Goal: Information Seeking & Learning: Learn about a topic

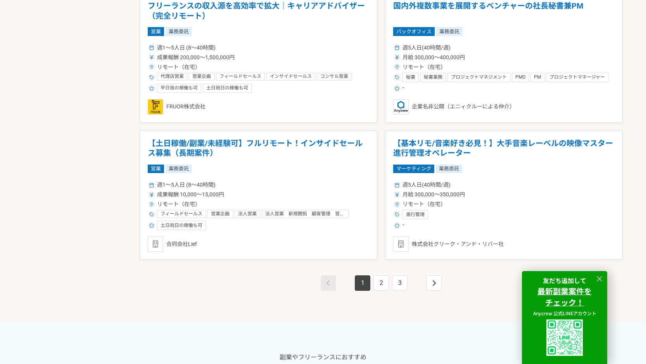
scroll to position [1356, 0]
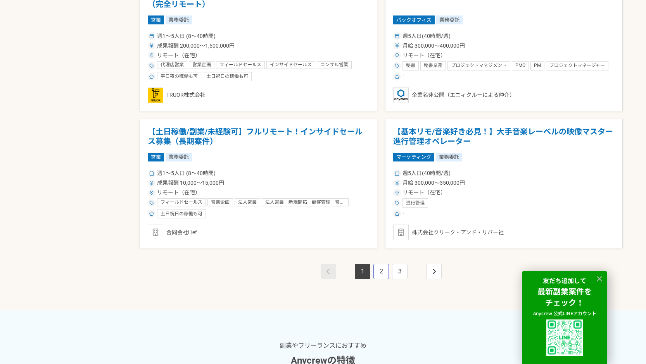
click at [385, 274] on link "2" at bounding box center [380, 271] width 15 height 15
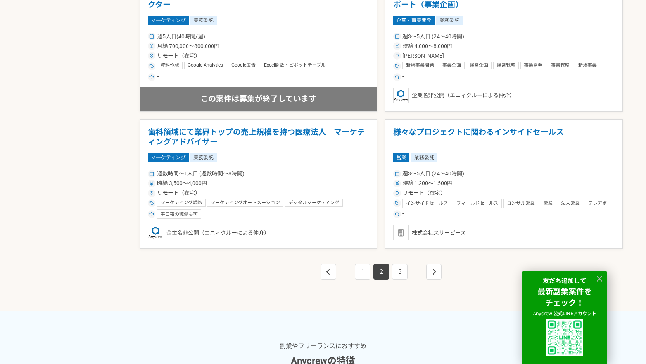
scroll to position [1356, 0]
click at [405, 276] on link "3" at bounding box center [399, 271] width 15 height 15
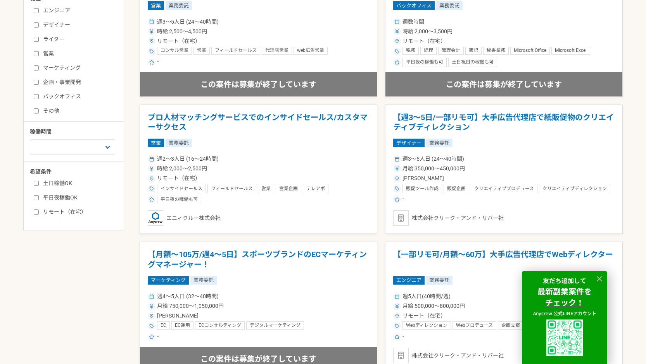
scroll to position [232, 0]
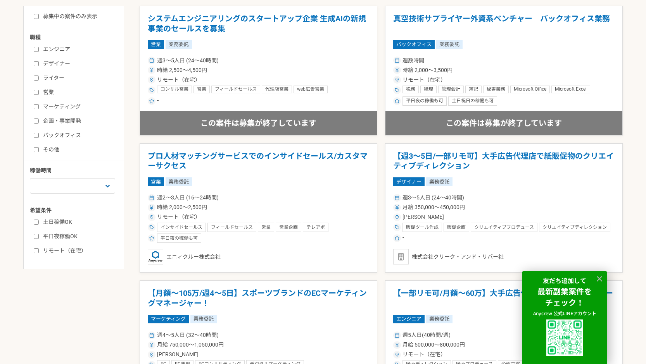
click at [66, 136] on label "バックオフィス" at bounding box center [78, 135] width 89 height 8
click at [39, 136] on input "バックオフィス" at bounding box center [36, 135] width 5 height 5
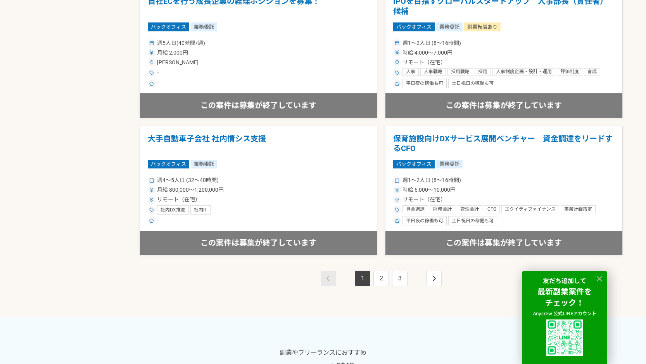
scroll to position [1395, 0]
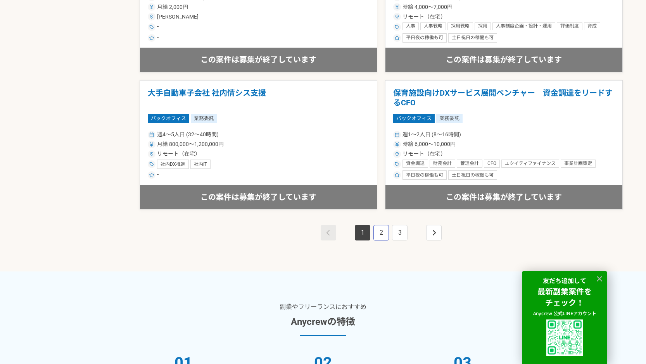
click at [383, 232] on link "2" at bounding box center [380, 232] width 15 height 15
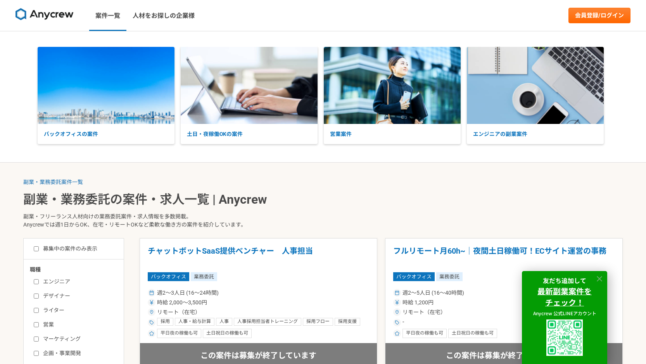
click at [602, 280] on icon at bounding box center [599, 279] width 9 height 9
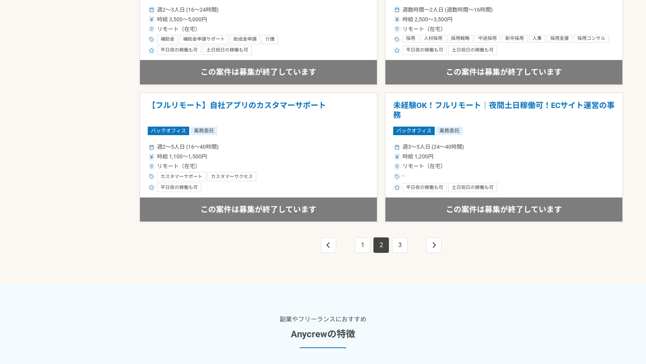
scroll to position [1434, 0]
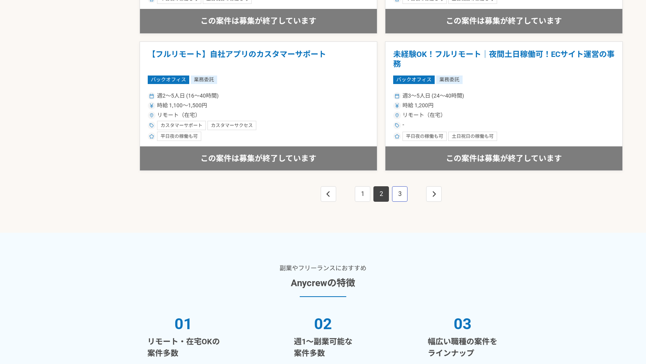
click at [398, 188] on link "3" at bounding box center [399, 193] width 15 height 15
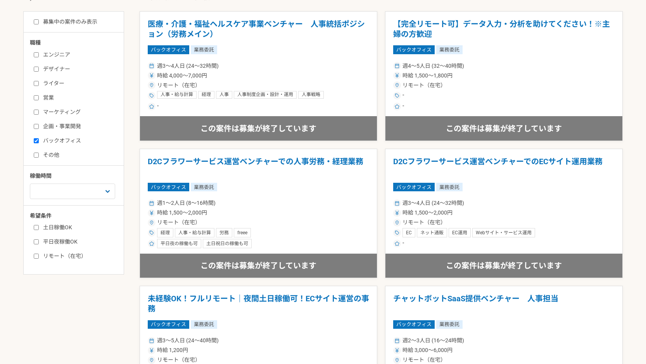
scroll to position [194, 0]
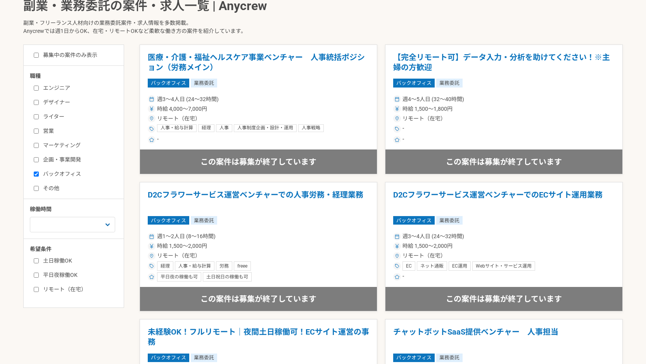
click at [37, 174] on input "バックオフィス" at bounding box center [36, 174] width 5 height 5
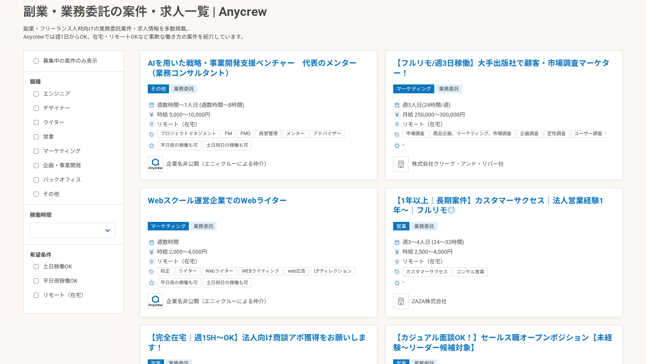
scroll to position [194, 0]
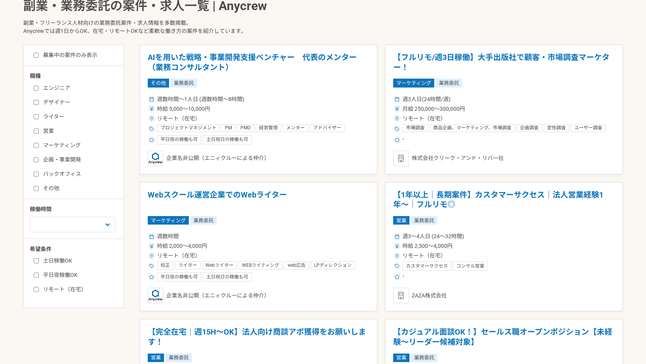
click at [37, 172] on input "バックオフィス" at bounding box center [36, 174] width 5 height 5
checkbox input "true"
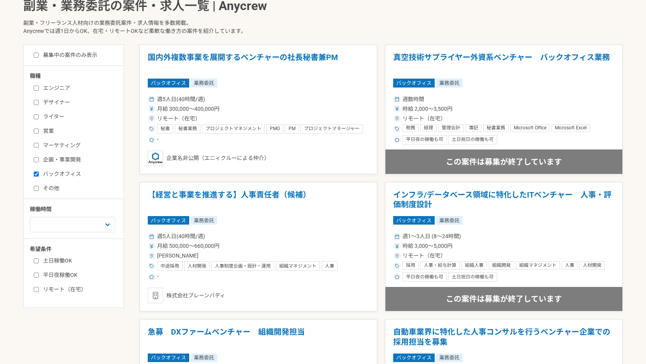
click at [39, 162] on label "企画・事業開発" at bounding box center [78, 160] width 89 height 8
click at [39, 162] on input "企画・事業開発" at bounding box center [36, 159] width 5 height 5
checkbox input "true"
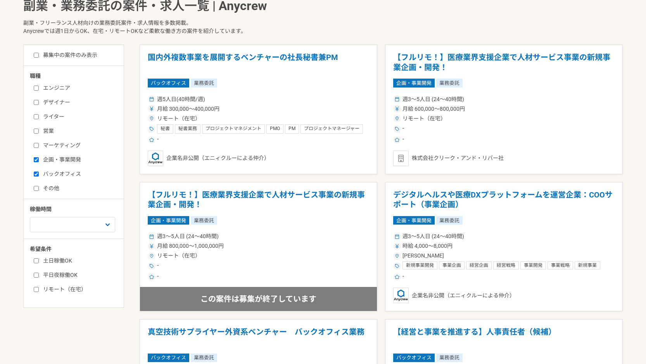
click at [38, 170] on label "バックオフィス" at bounding box center [78, 174] width 89 height 8
click at [38, 172] on input "バックオフィス" at bounding box center [36, 174] width 5 height 5
checkbox input "false"
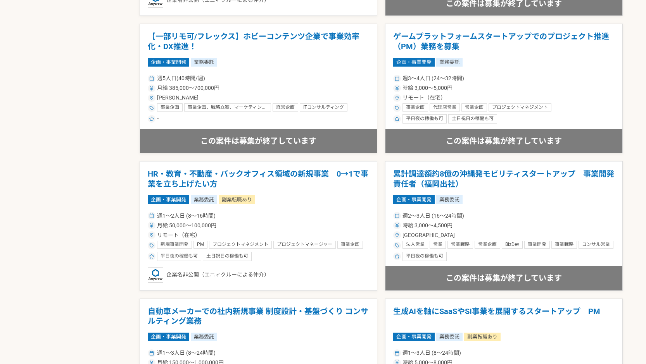
scroll to position [1201, 0]
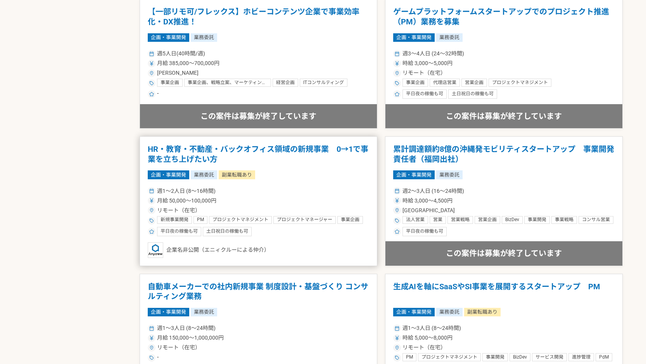
click at [210, 155] on h1 "HR・教育・不動産・バックオフィス領域の新規事業　0→1で事業を立ち上げたい方" at bounding box center [258, 155] width 221 height 20
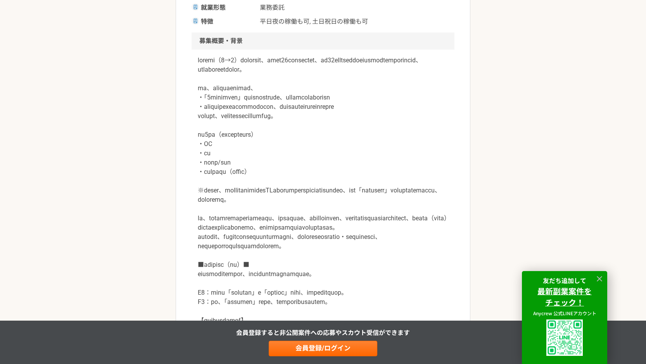
scroll to position [232, 0]
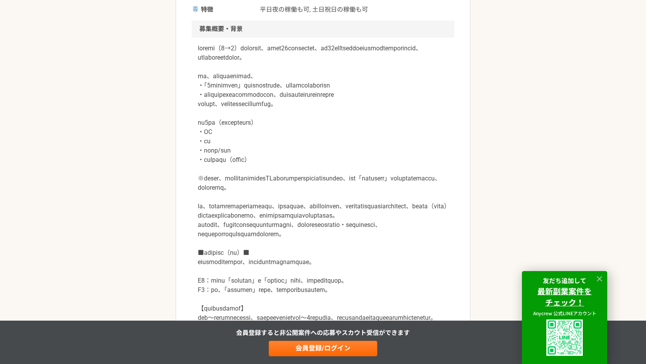
click at [315, 187] on p at bounding box center [323, 211] width 250 height 335
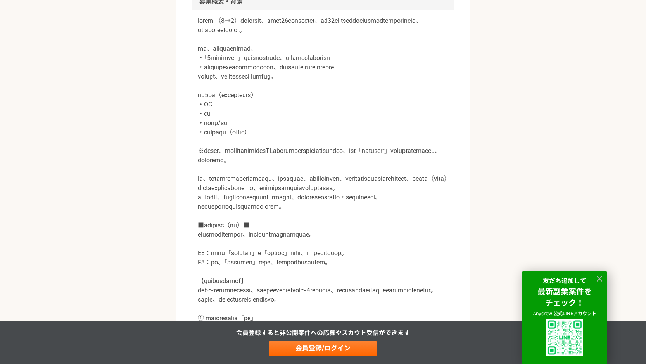
scroll to position [271, 0]
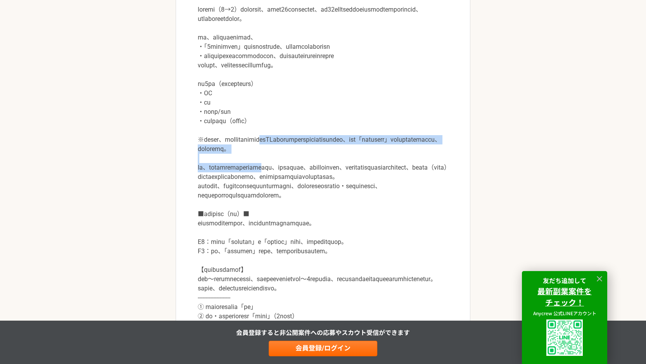
drag, startPoint x: 313, startPoint y: 153, endPoint x: 313, endPoint y: 189, distance: 35.3
click at [313, 189] on p at bounding box center [323, 172] width 250 height 335
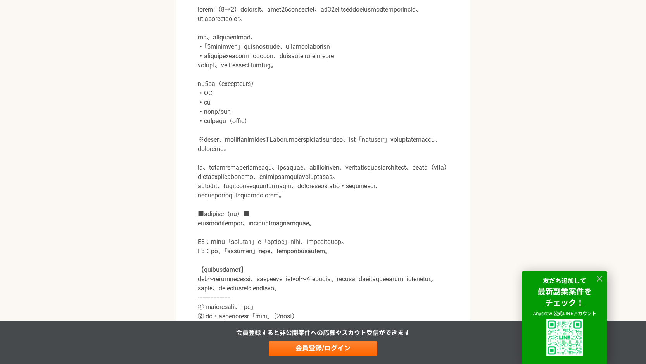
click at [332, 203] on p at bounding box center [323, 172] width 250 height 335
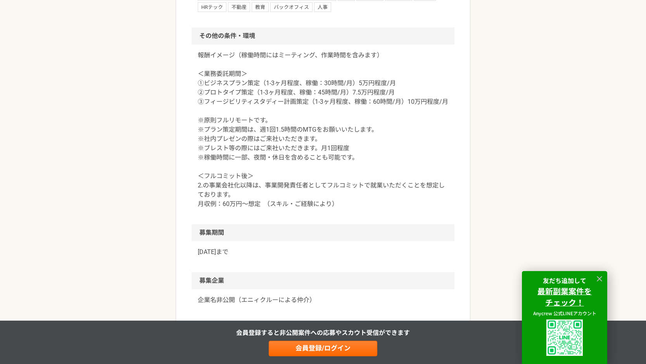
scroll to position [1046, 0]
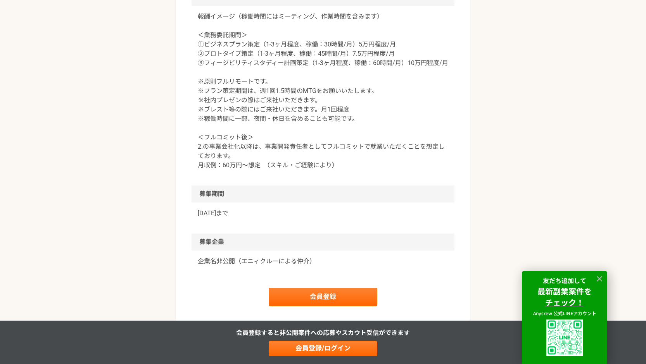
click at [308, 112] on p "報酬イメージ（稼働時間にはミーティング、作業時間を含みます） ＜業務委託期間＞ ①ビジネスプラン策定（1-3ヶ月程度、稼働：30時間/月）5万円程度/月 ②プ…" at bounding box center [323, 91] width 250 height 158
click at [291, 134] on p "報酬イメージ（稼働時間にはミーティング、作業時間を含みます） ＜業務委託期間＞ ①ビジネスプラン策定（1-3ヶ月程度、稼働：30時間/月）5万円程度/月 ②プ…" at bounding box center [323, 91] width 250 height 158
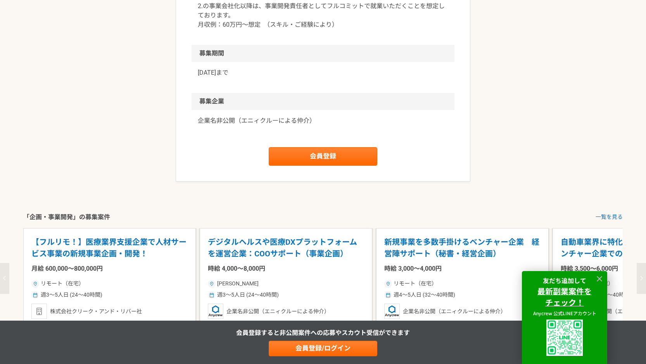
scroll to position [1201, 0]
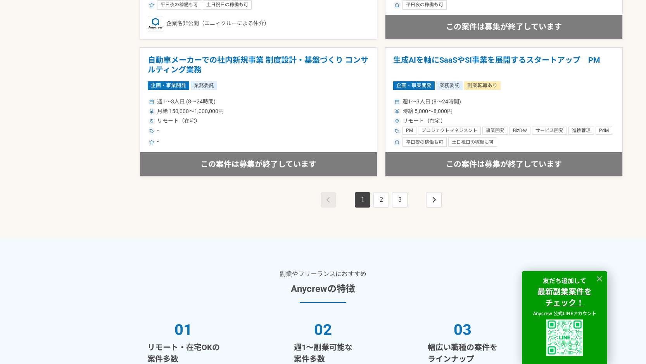
scroll to position [1434, 0]
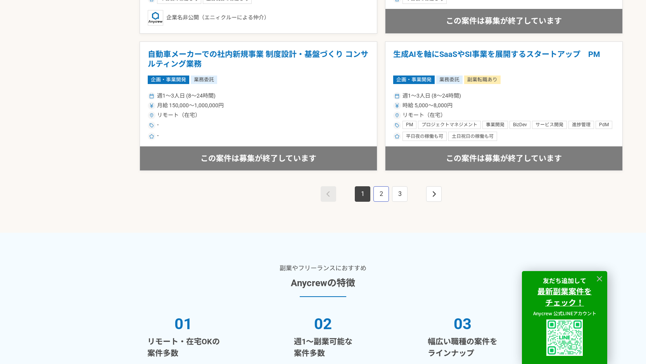
click at [381, 193] on link "2" at bounding box center [380, 193] width 15 height 15
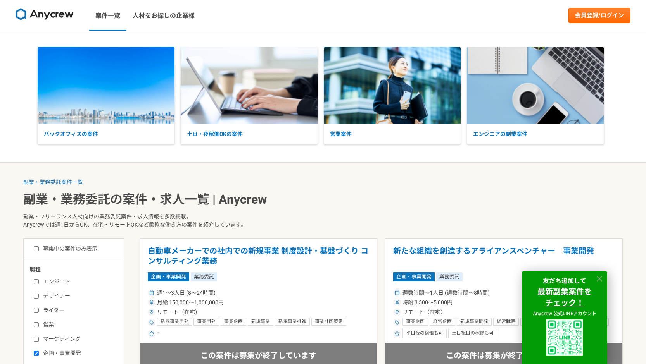
click at [603, 278] on icon at bounding box center [599, 279] width 9 height 9
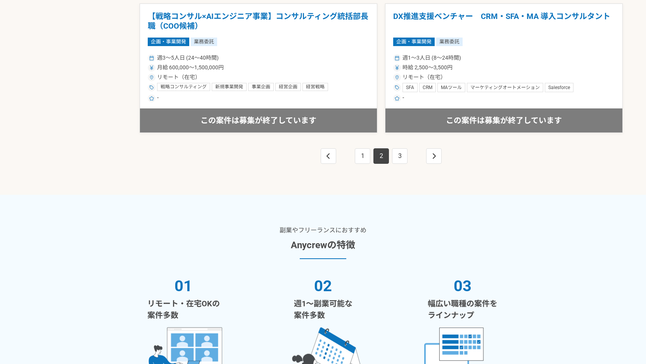
scroll to position [1472, 0]
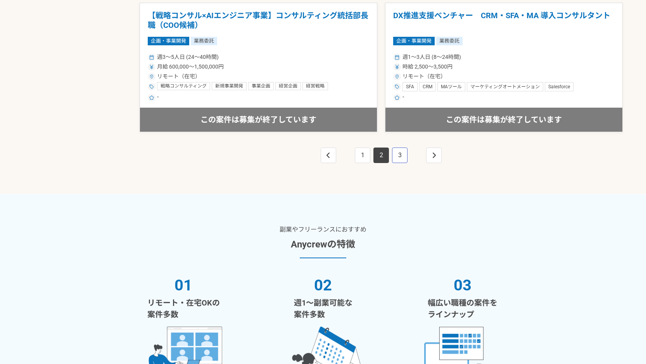
click at [405, 155] on link "3" at bounding box center [399, 155] width 15 height 15
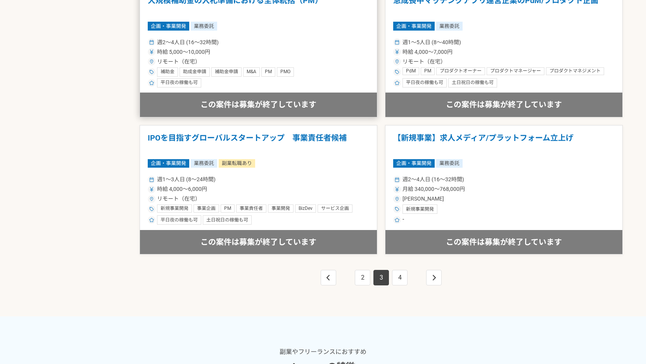
scroll to position [1434, 0]
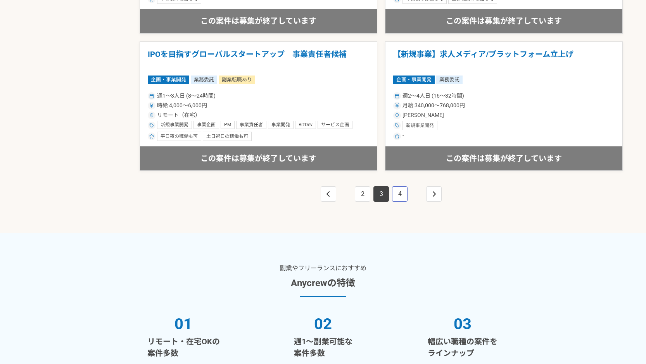
click at [402, 196] on link "4" at bounding box center [399, 193] width 15 height 15
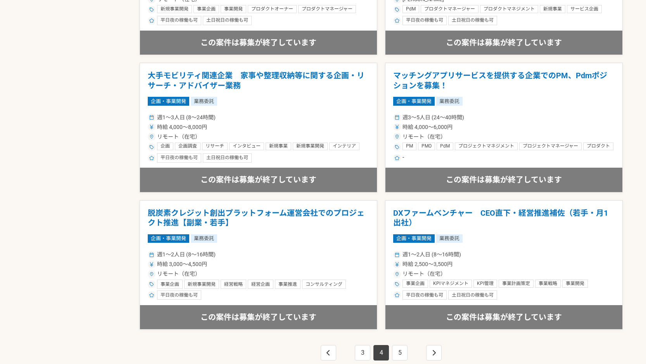
scroll to position [1317, 0]
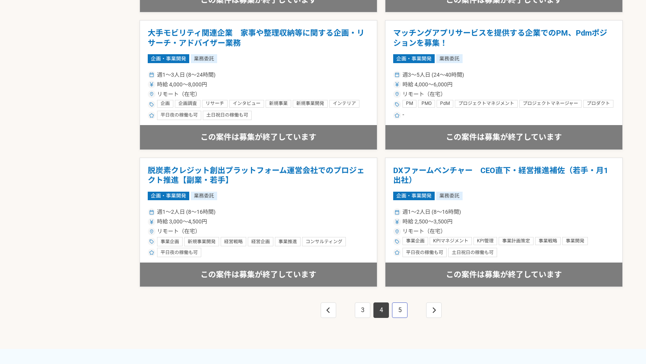
click at [400, 308] on link "5" at bounding box center [399, 310] width 15 height 15
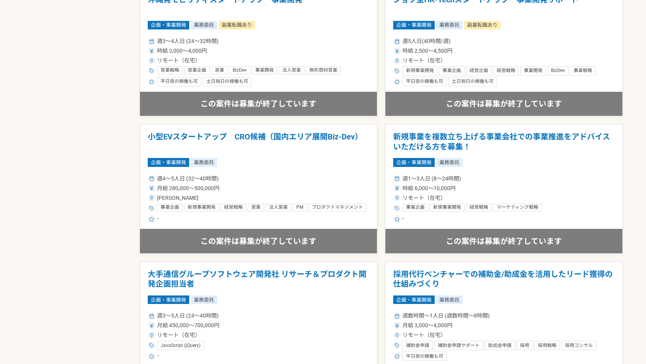
scroll to position [814, 0]
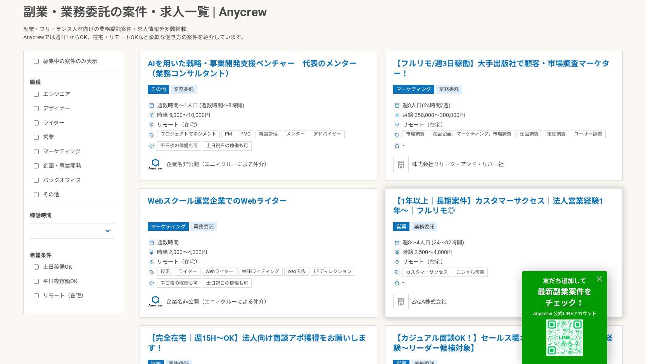
scroll to position [194, 0]
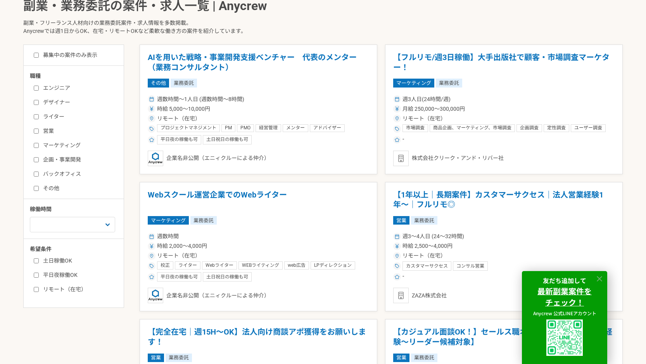
click at [600, 277] on icon at bounding box center [599, 279] width 9 height 9
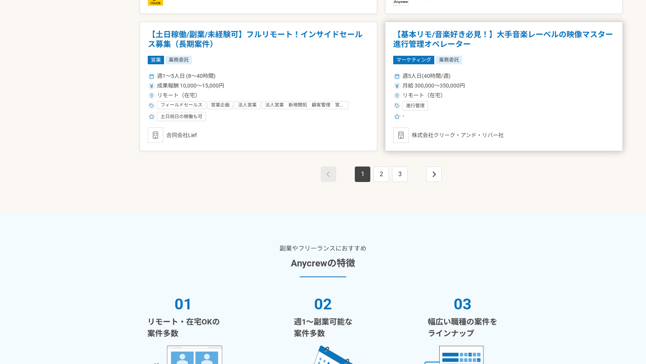
scroll to position [1472, 0]
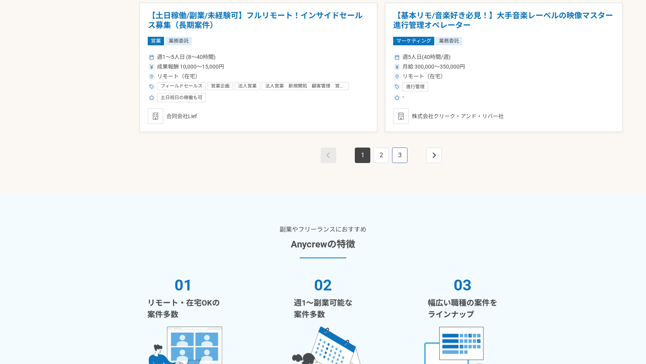
click at [399, 157] on link "3" at bounding box center [399, 155] width 15 height 15
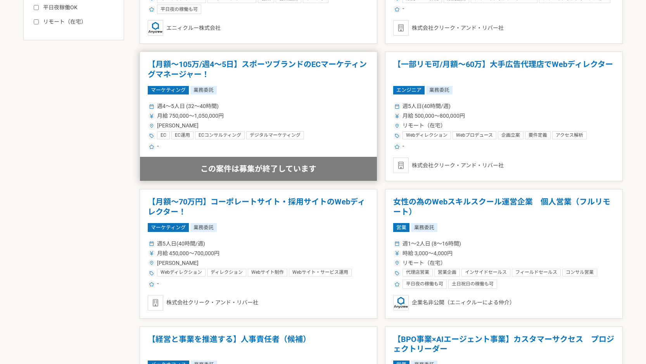
scroll to position [465, 0]
